Goal: Task Accomplishment & Management: Complete application form

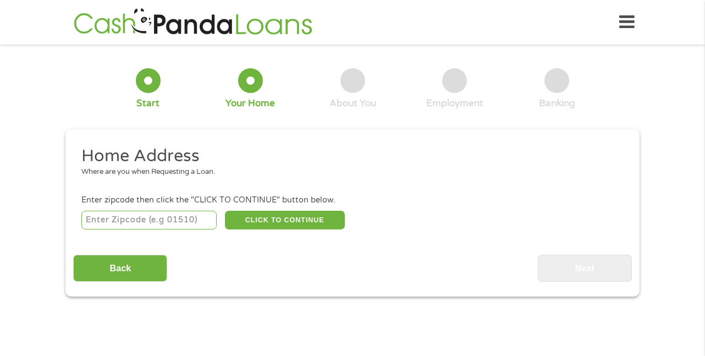
click at [130, 224] on input "number" at bounding box center [149, 220] width 136 height 19
type input "33327"
click at [125, 189] on ul "Home Address Where are you when Requesting a Loan. Enter zipcode then click the…" at bounding box center [352, 188] width 558 height 86
click at [122, 185] on li "Home Address Where are you when Requesting a Loan." at bounding box center [348, 165] width 550 height 41
click at [147, 178] on div "Where are you when Requesting a Loan." at bounding box center [348, 172] width 534 height 11
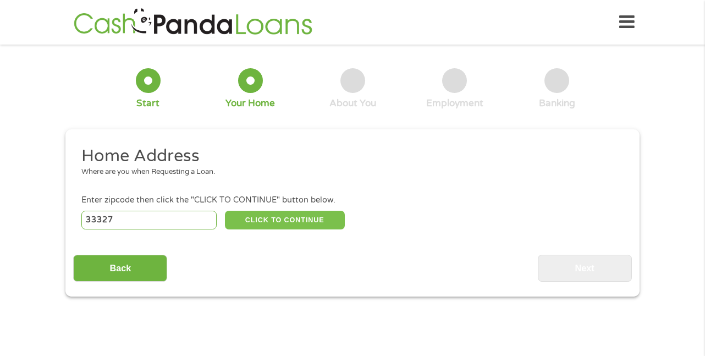
click at [280, 221] on button "CLICK TO CONTINUE" at bounding box center [285, 220] width 120 height 19
type input "33327"
type input "[GEOGRAPHIC_DATA]"
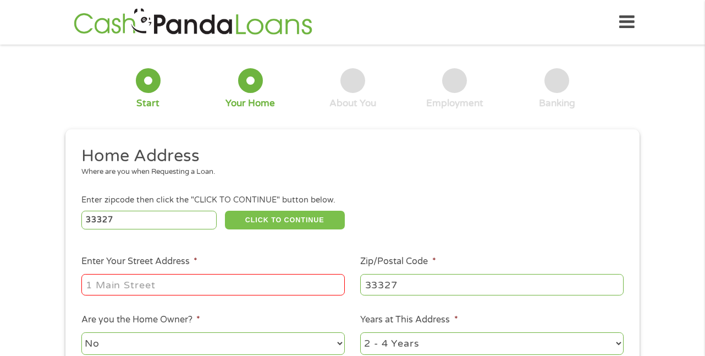
scroll to position [55, 0]
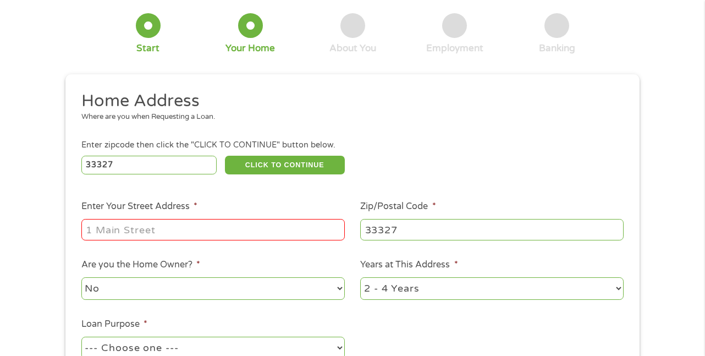
click at [138, 231] on input "Enter Your Street Address *" at bounding box center [212, 229] width 263 height 21
type input "[STREET_ADDRESS]"
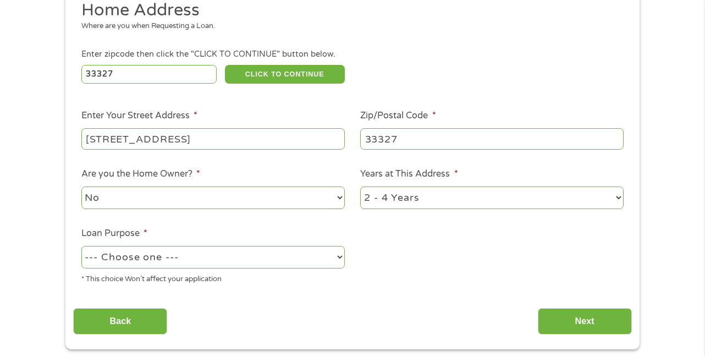
scroll to position [165, 0]
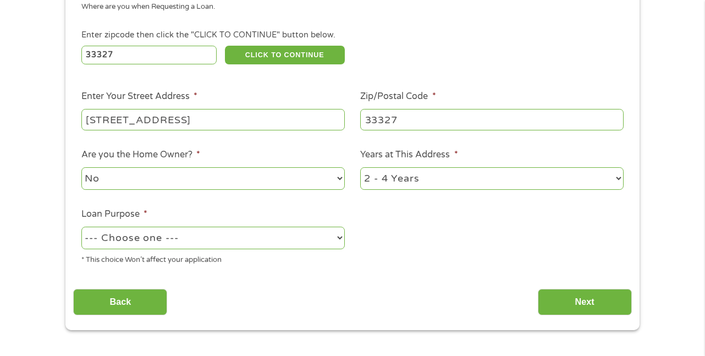
click at [340, 235] on select "--- Choose one --- Pay Bills Debt Consolidation Home Improvement Major Purchase…" at bounding box center [212, 238] width 263 height 23
select select "other"
click at [81, 227] on select "--- Choose one --- Pay Bills Debt Consolidation Home Improvement Major Purchase…" at bounding box center [212, 238] width 263 height 23
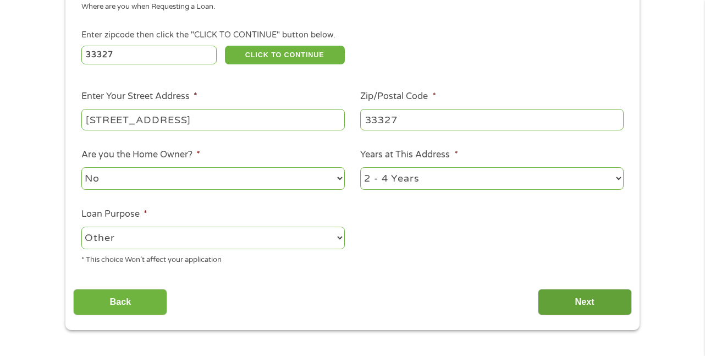
click at [588, 302] on input "Next" at bounding box center [585, 302] width 94 height 27
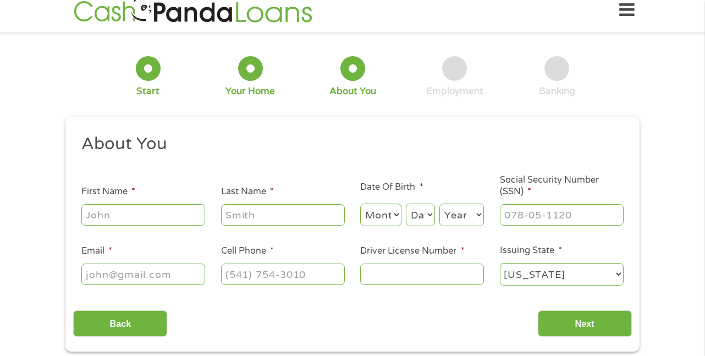
scroll to position [0, 0]
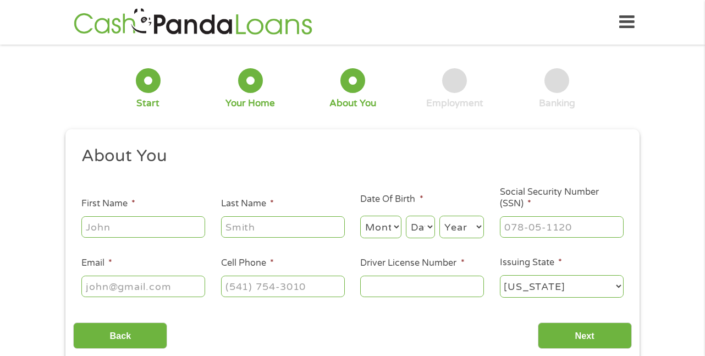
click at [127, 228] on input "First Name *" at bounding box center [143, 226] width 124 height 21
type input "[PERSON_NAME]"
type input "MENA"
type input "[EMAIL_ADDRESS][DOMAIN_NAME]"
type input "[PHONE_NUMBER]"
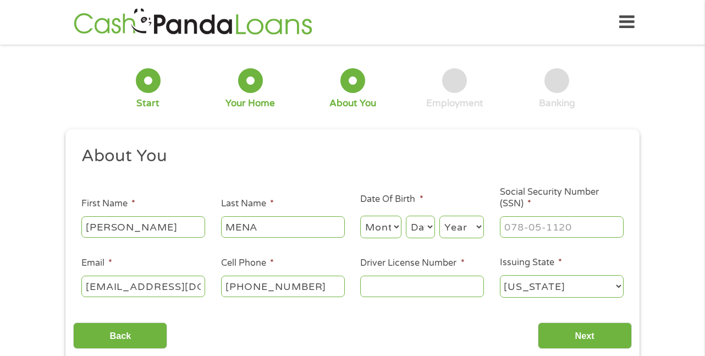
click at [384, 230] on select "Month 1 2 3 4 5 6 7 8 9 10 11 12" at bounding box center [380, 227] width 41 height 23
select select "8"
click at [360, 216] on select "Month 1 2 3 4 5 6 7 8 9 10 11 12" at bounding box center [380, 227] width 41 height 23
click at [423, 225] on select "Day 1 2 3 4 5 6 7 8 9 10 11 12 13 14 15 16 17 18 19 20 21 22 23 24 25 26 27 28 …" at bounding box center [420, 227] width 29 height 23
select select "22"
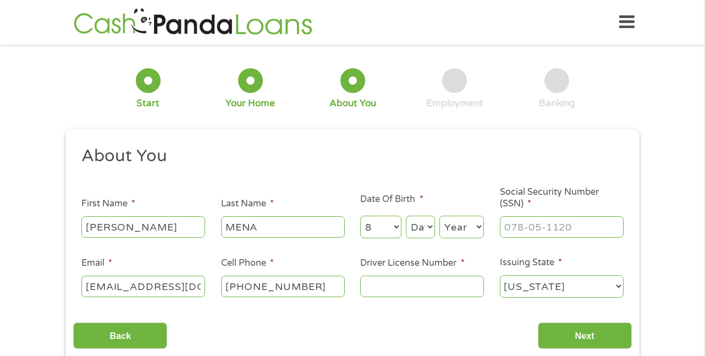
click at [406, 216] on select "Day 1 2 3 4 5 6 7 8 9 10 11 12 13 14 15 16 17 18 19 20 21 22 23 24 25 26 27 28 …" at bounding box center [420, 227] width 29 height 23
click at [456, 230] on select "Year [DATE] 2006 2005 2004 2003 2002 2001 2000 1999 1998 1997 1996 1995 1994 19…" at bounding box center [461, 227] width 45 height 23
select select "1965"
click at [439, 216] on select "Year [DATE] 2006 2005 2004 2003 2002 2001 2000 1999 1998 1997 1996 1995 1994 19…" at bounding box center [461, 227] width 45 height 23
click at [540, 226] on input "___-__-____" at bounding box center [562, 226] width 124 height 21
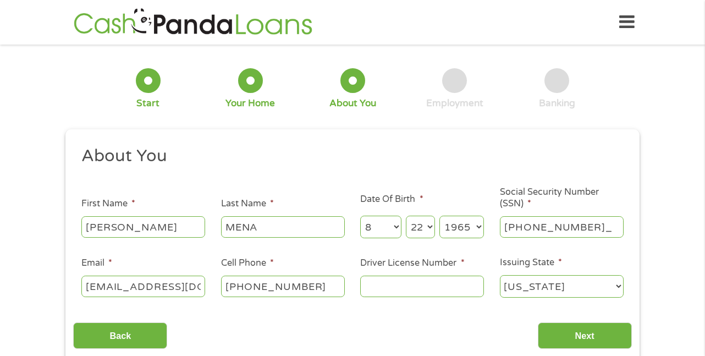
type input "601-38-7046"
click at [401, 289] on input "Driver License Number *" at bounding box center [422, 285] width 124 height 21
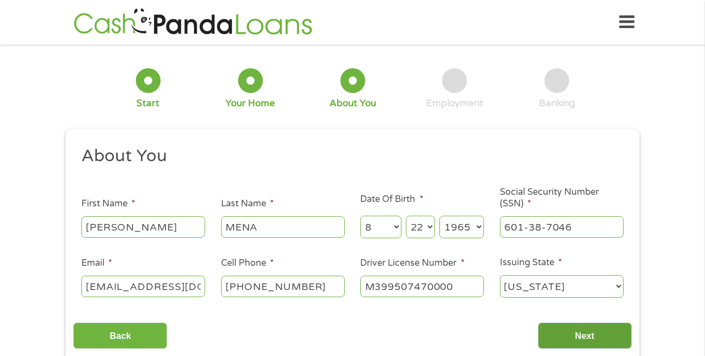
type input "M399507470000"
click at [579, 336] on input "Next" at bounding box center [585, 335] width 94 height 27
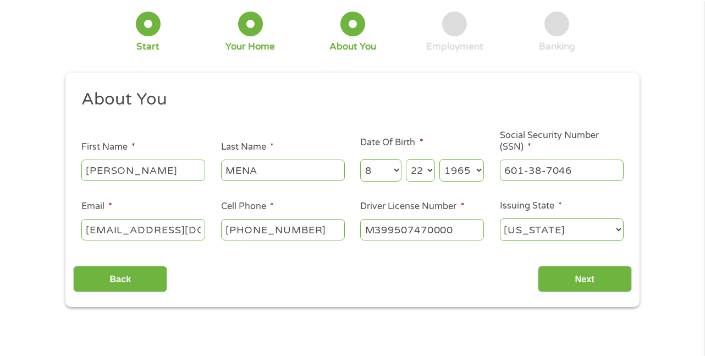
scroll to position [110, 0]
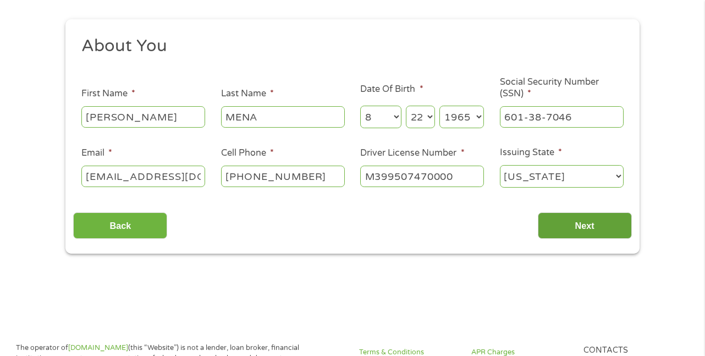
click at [581, 225] on input "Next" at bounding box center [585, 225] width 94 height 27
click at [274, 236] on div "Back Next" at bounding box center [352, 221] width 558 height 35
click at [581, 224] on input "Next" at bounding box center [585, 225] width 94 height 27
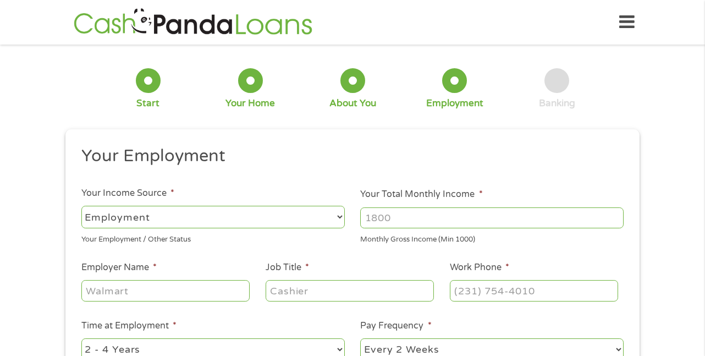
scroll to position [55, 0]
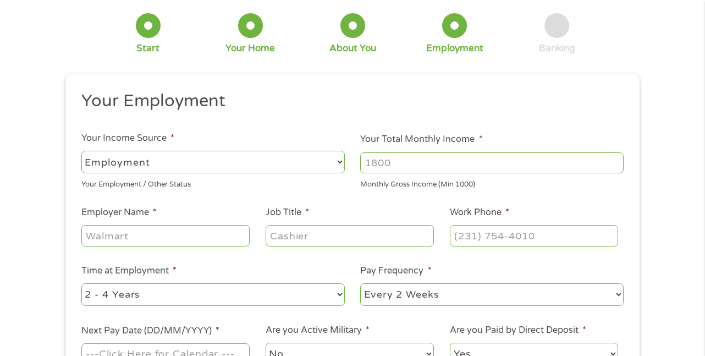
click at [423, 163] on input "Your Total Monthly Income *" at bounding box center [491, 162] width 263 height 21
type input "6000"
click at [162, 237] on input "Employer Name *" at bounding box center [165, 235] width 168 height 21
type input "HYDE SHIPPING"
click at [316, 237] on input "Job Title *" at bounding box center [350, 235] width 168 height 21
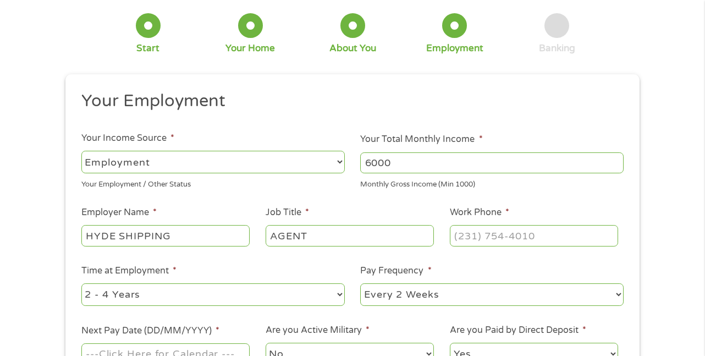
type input "AGENT"
click at [463, 230] on input "(___) ___-____" at bounding box center [534, 235] width 168 height 21
type input "[PHONE_NUMBER]"
click at [341, 295] on select "--- Choose one --- 1 Year or less 1 - 2 Years 2 - 4 Years Over 4 Years" at bounding box center [212, 294] width 263 height 23
select select "60months"
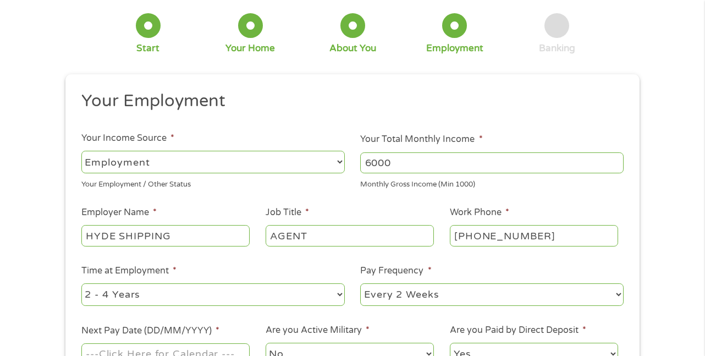
click at [81, 283] on select "--- Choose one --- 1 Year or less 1 - 2 Years 2 - 4 Years Over 4 Years" at bounding box center [212, 294] width 263 height 23
click at [472, 297] on select "--- Choose one --- Every 2 Weeks Every Week Monthly Semi-Monthly" at bounding box center [491, 294] width 263 height 23
select select "weekly"
click at [360, 283] on select "--- Choose one --- Every 2 Weeks Every Week Monthly Semi-Monthly" at bounding box center [491, 294] width 263 height 23
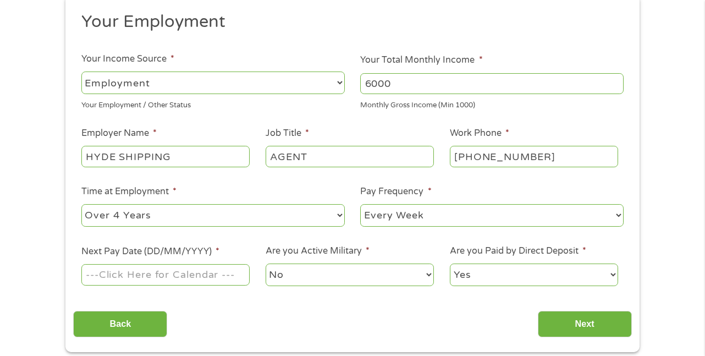
scroll to position [165, 0]
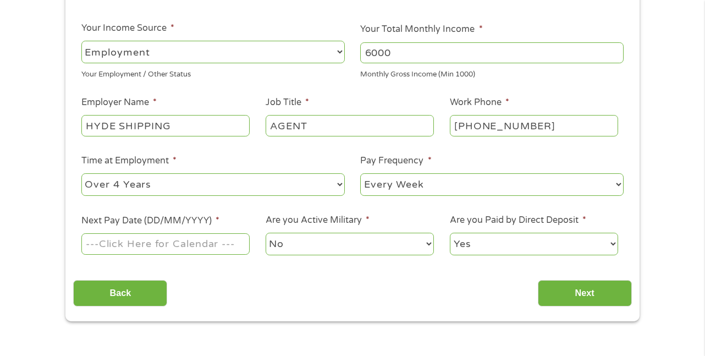
click at [186, 246] on input "Next Pay Date (DD/MM/YYYY) *" at bounding box center [165, 243] width 168 height 21
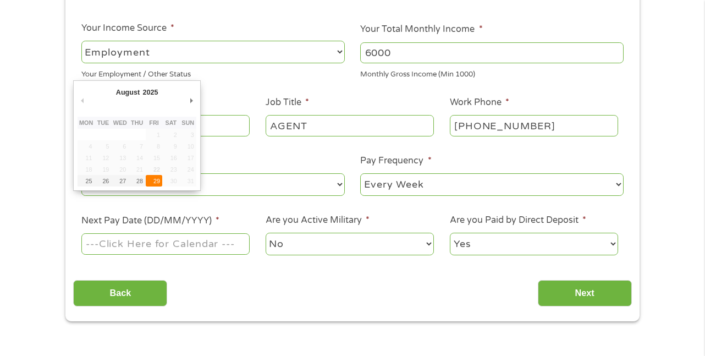
type input "[DATE]"
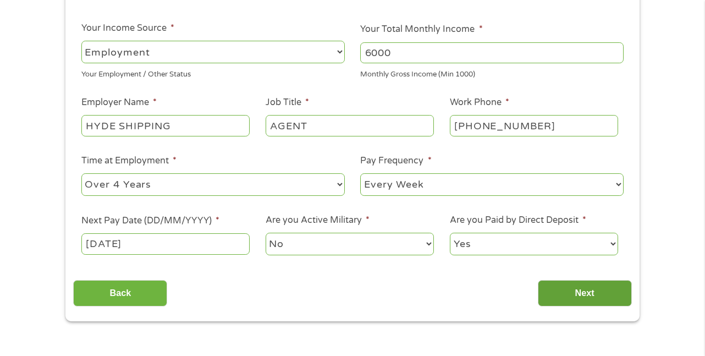
click at [581, 288] on input "Next" at bounding box center [585, 293] width 94 height 27
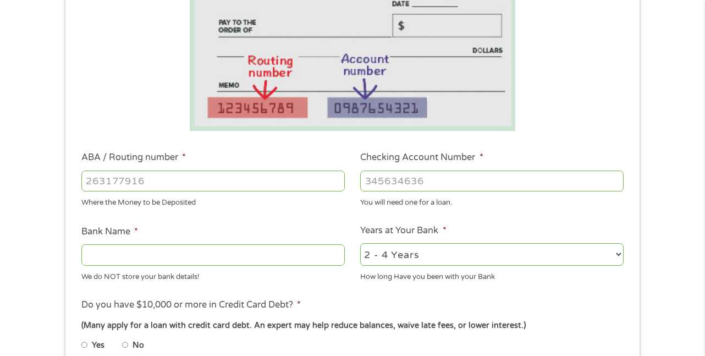
scroll to position [220, 0]
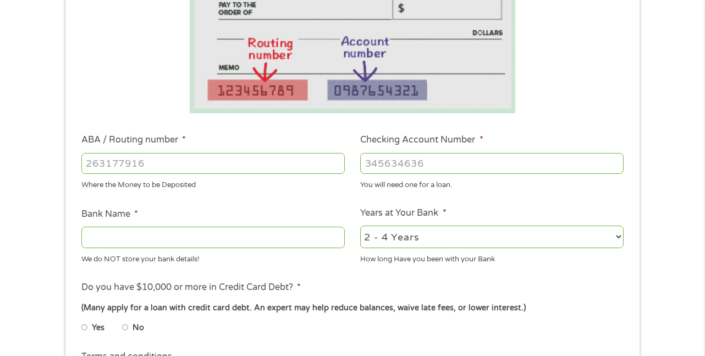
click at [190, 162] on input "ABA / Routing number *" at bounding box center [212, 163] width 263 height 21
type input "267084131"
type input "[PERSON_NAME] [PERSON_NAME] BANK NA"
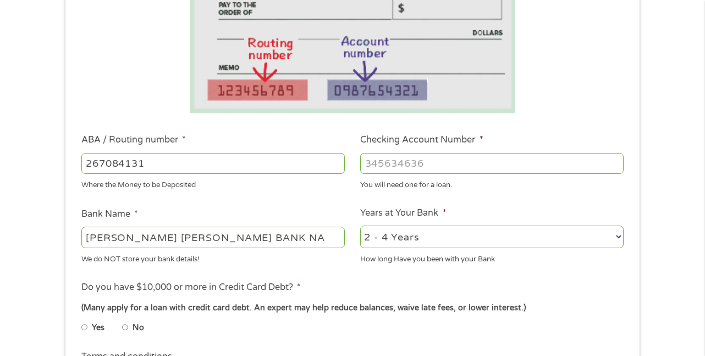
type input "267084131"
click at [434, 166] on input "Checking Account Number *" at bounding box center [491, 163] width 263 height 21
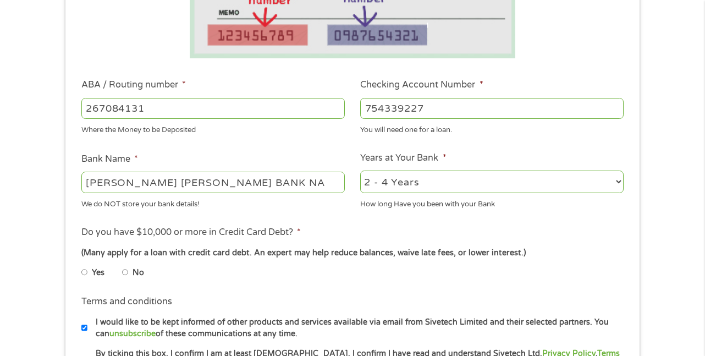
scroll to position [330, 0]
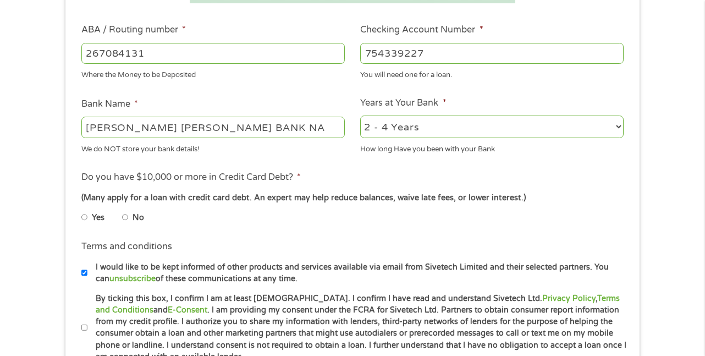
type input "754339227"
click at [125, 214] on input "No" at bounding box center [125, 217] width 7 height 18
radio input "true"
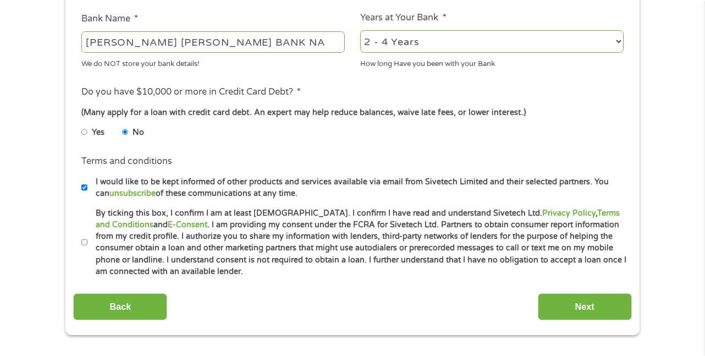
scroll to position [440, 0]
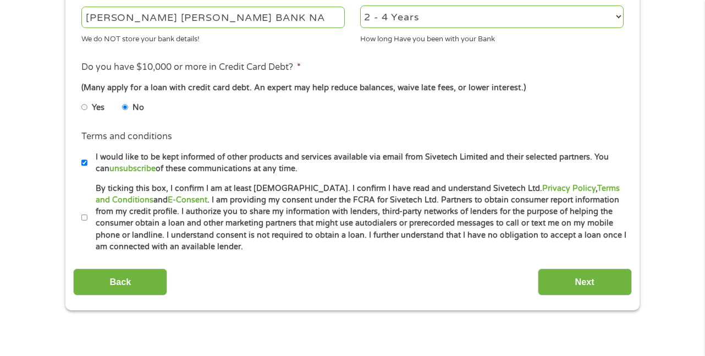
click at [82, 217] on input "By ticking this box, I confirm I am at least [DEMOGRAPHIC_DATA]. I confirm I ha…" at bounding box center [84, 218] width 7 height 18
checkbox input "true"
click at [585, 281] on input "Next" at bounding box center [585, 281] width 94 height 27
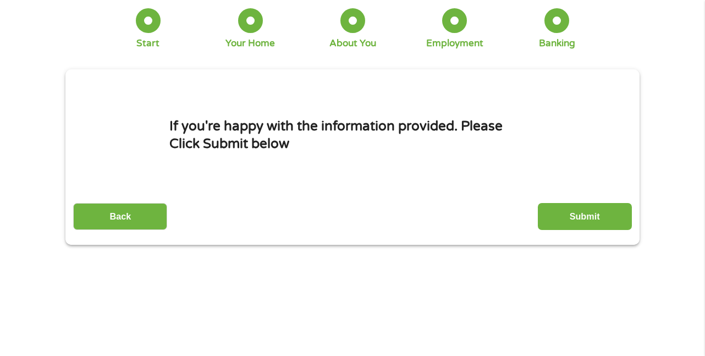
scroll to position [0, 0]
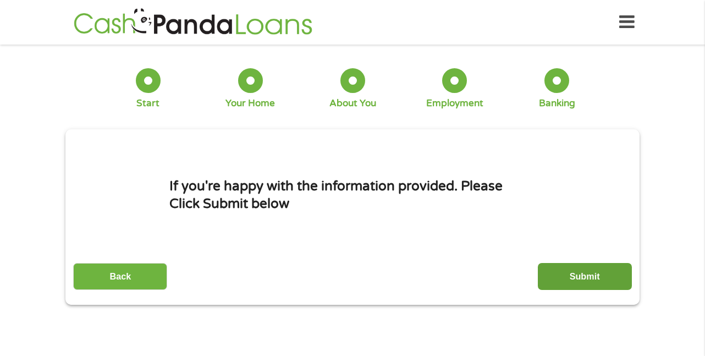
click at [585, 275] on input "Submit" at bounding box center [585, 276] width 94 height 27
